Goal: Information Seeking & Learning: Learn about a topic

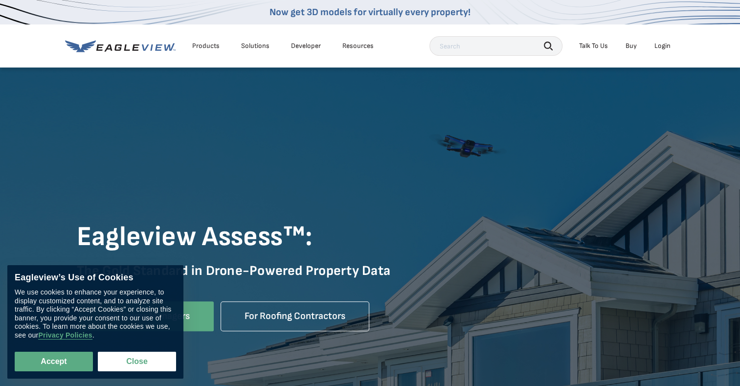
click at [53, 360] on button "Accept" at bounding box center [54, 362] width 78 height 20
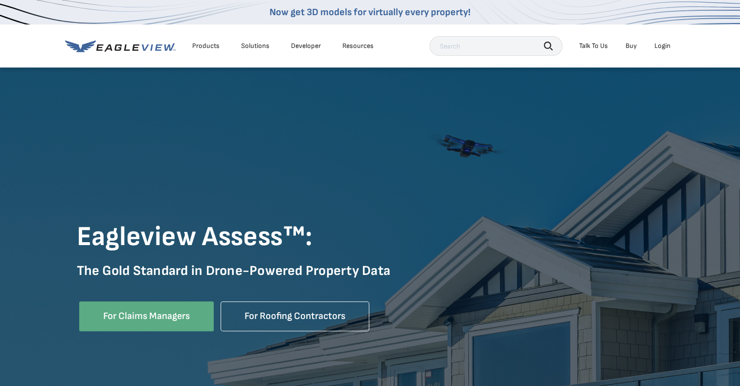
checkbox input "true"
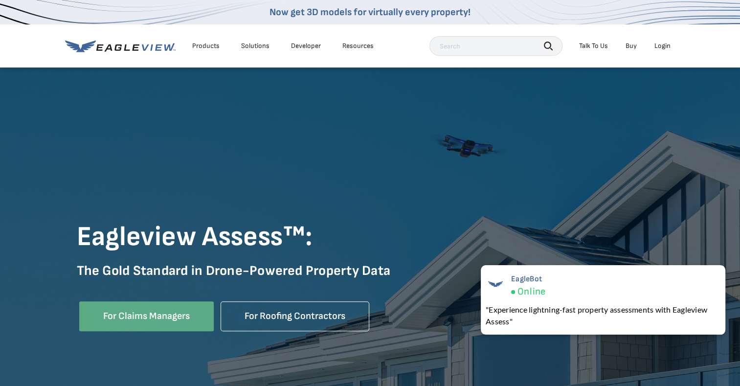
click at [209, 49] on div "Products" at bounding box center [205, 46] width 27 height 9
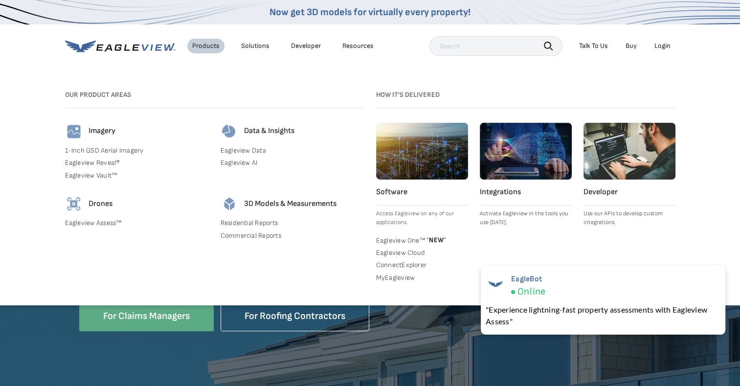
click at [87, 219] on link "Eagleview Assess™" at bounding box center [137, 223] width 144 height 9
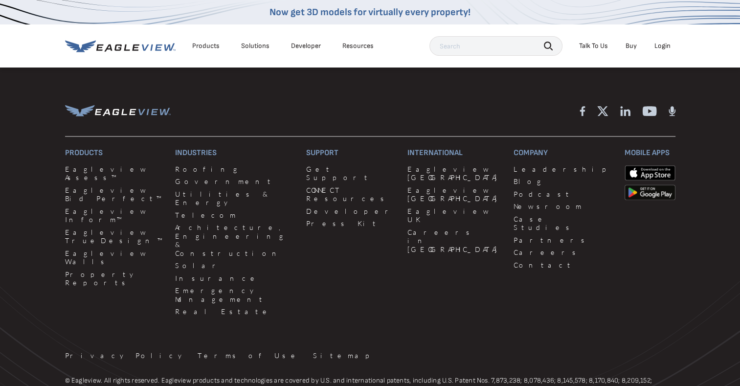
scroll to position [1239, 0]
click at [83, 173] on link "Eagleview Assess™" at bounding box center [114, 174] width 99 height 17
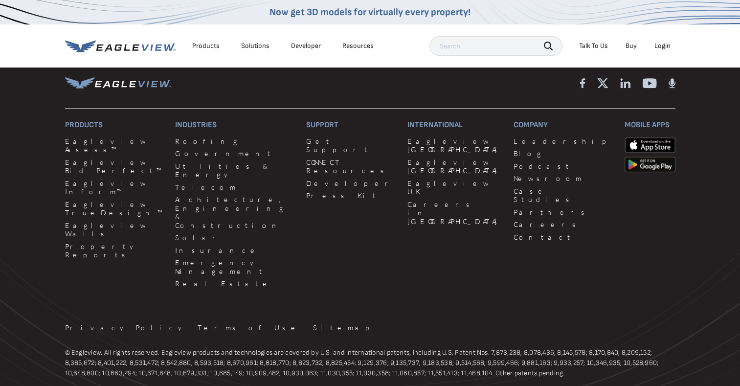
scroll to position [1267, 0]
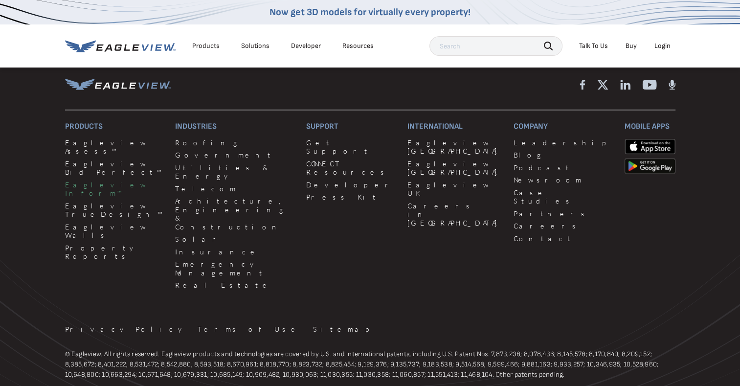
click at [86, 181] on link "Eagleview Inform™" at bounding box center [114, 189] width 99 height 17
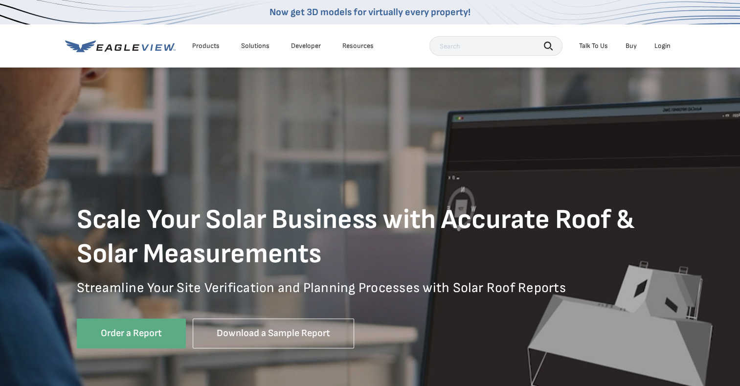
click at [210, 49] on div "Products" at bounding box center [205, 46] width 27 height 9
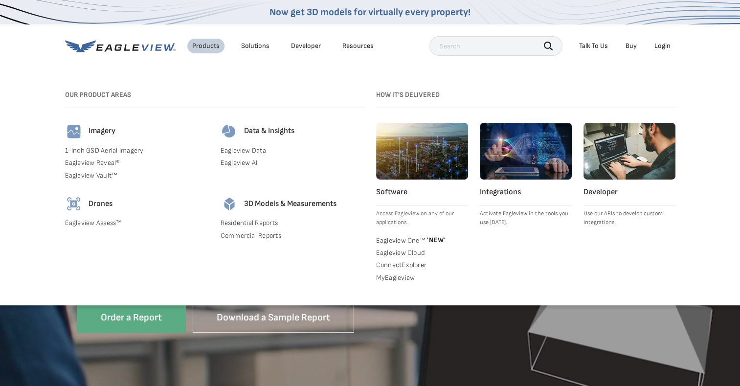
scroll to position [17, 0]
click at [240, 239] on link "Commercial Reports" at bounding box center [293, 235] width 144 height 9
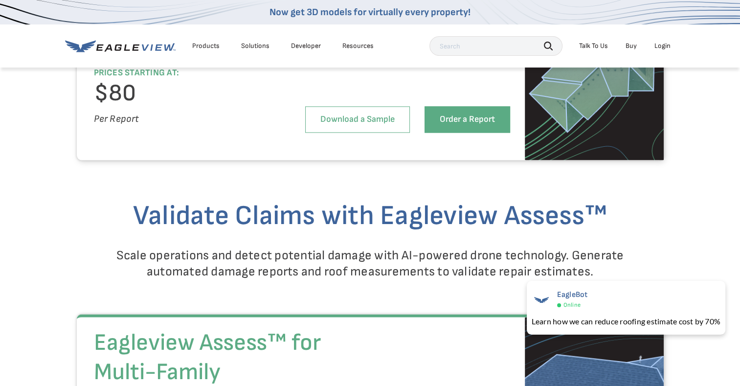
scroll to position [1573, 0]
